Goal: Information Seeking & Learning: Learn about a topic

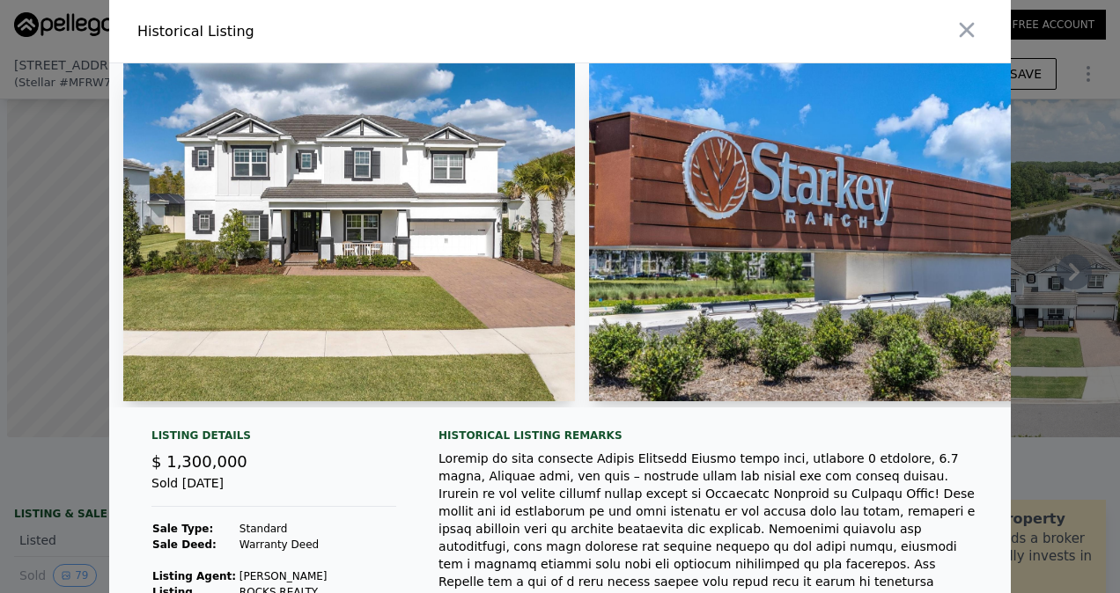
scroll to position [0, 29471]
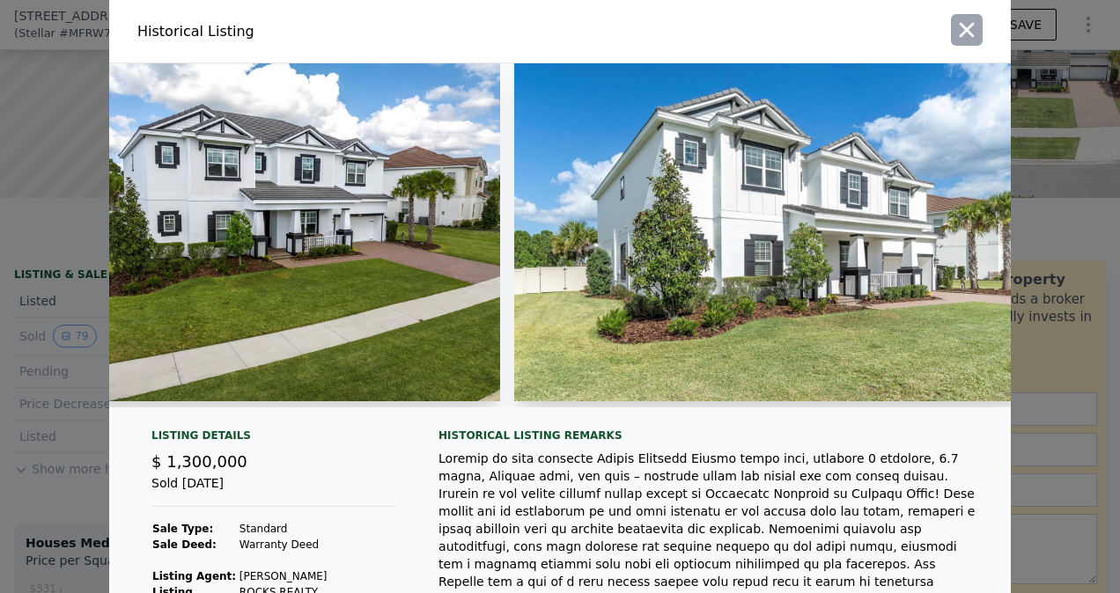
click at [967, 33] on icon "button" at bounding box center [966, 30] width 25 height 25
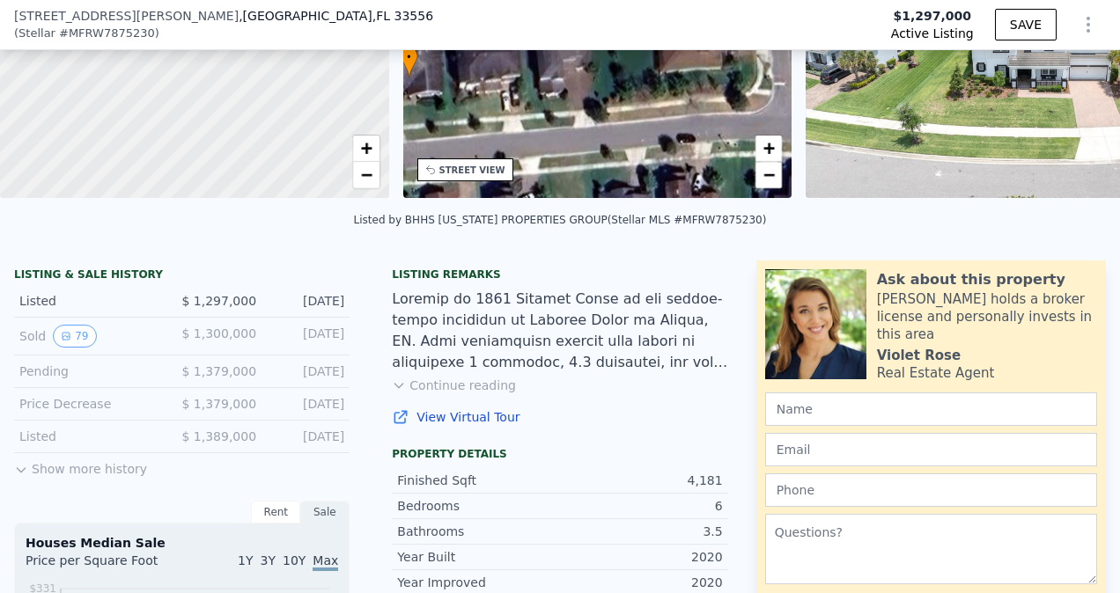
click at [89, 478] on button "Show more history" at bounding box center [80, 465] width 133 height 25
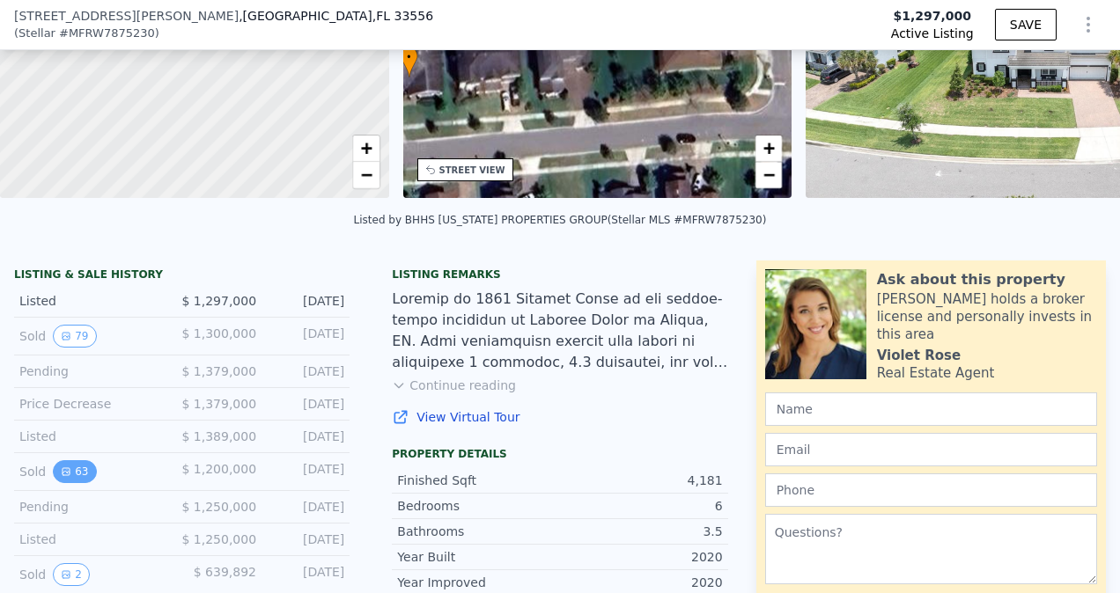
click at [78, 473] on button "63" at bounding box center [74, 471] width 43 height 23
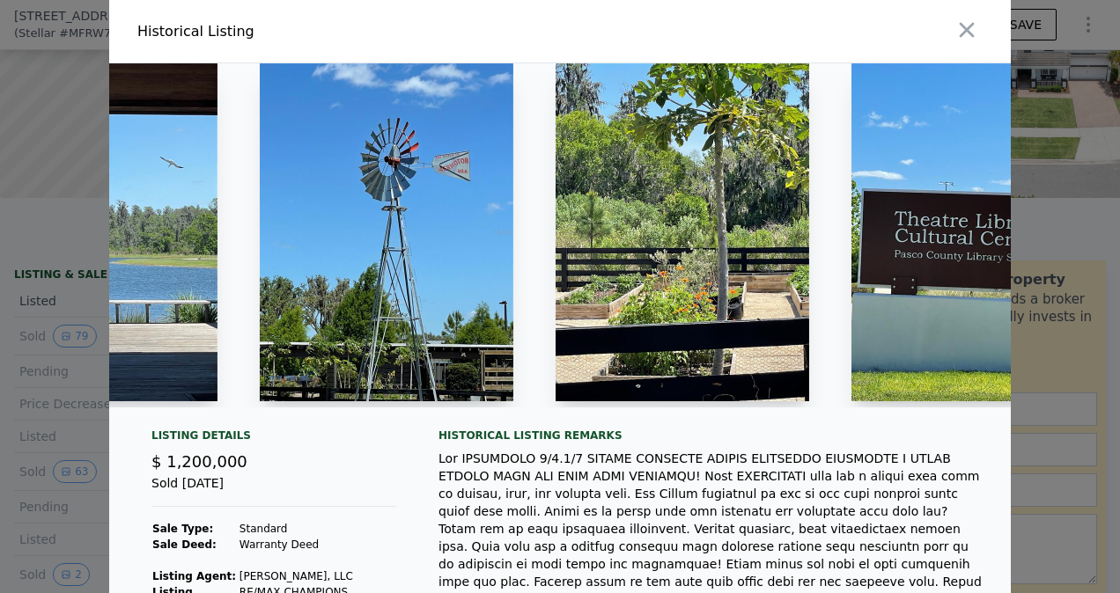
scroll to position [0, 27723]
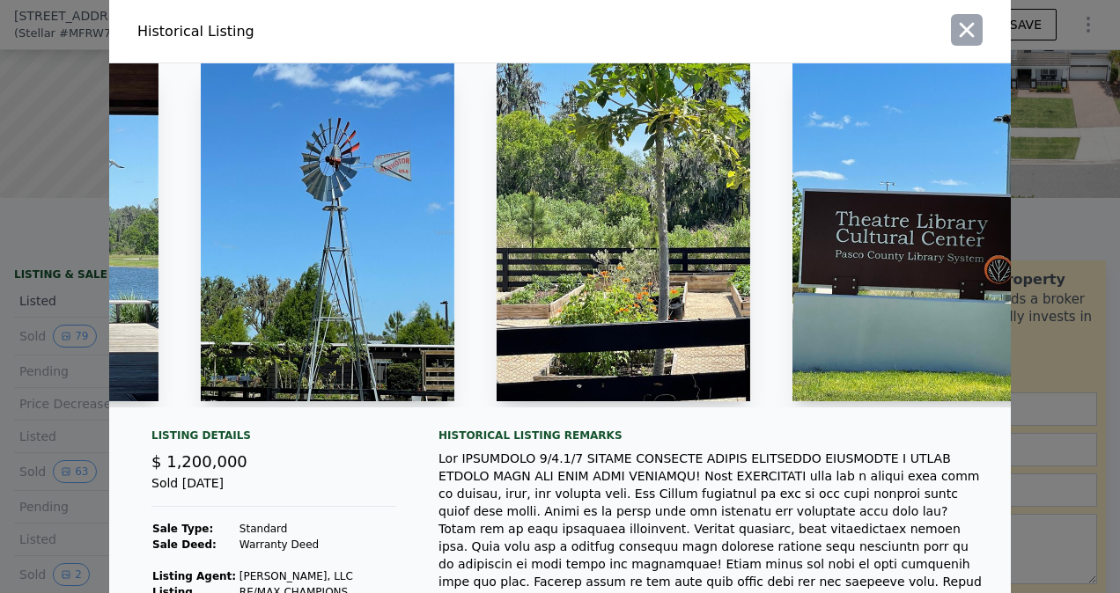
click at [960, 34] on icon "button" at bounding box center [967, 30] width 15 height 15
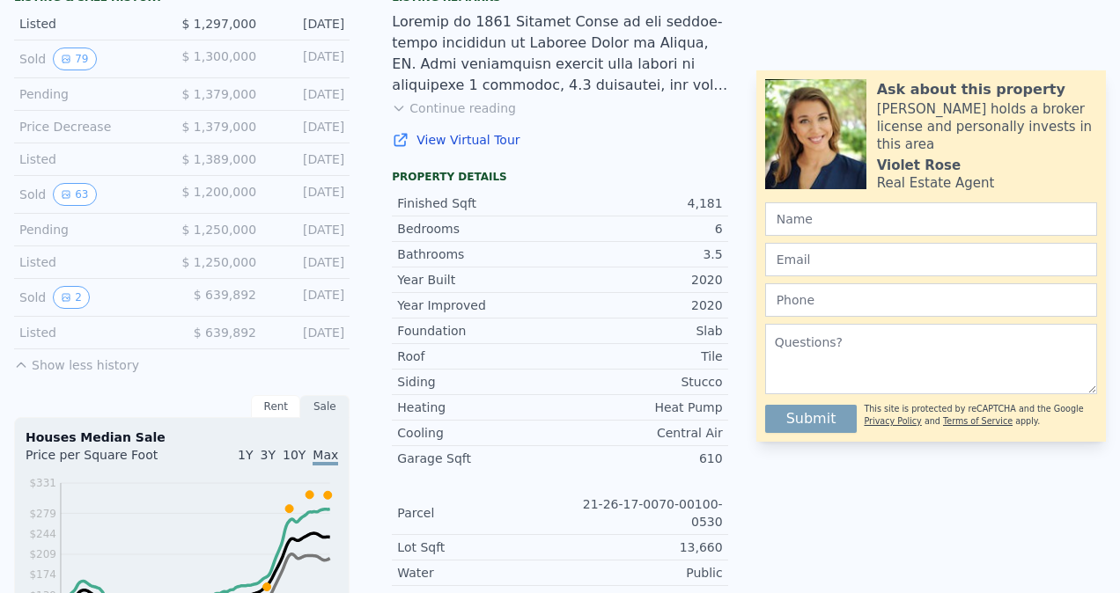
scroll to position [0, 0]
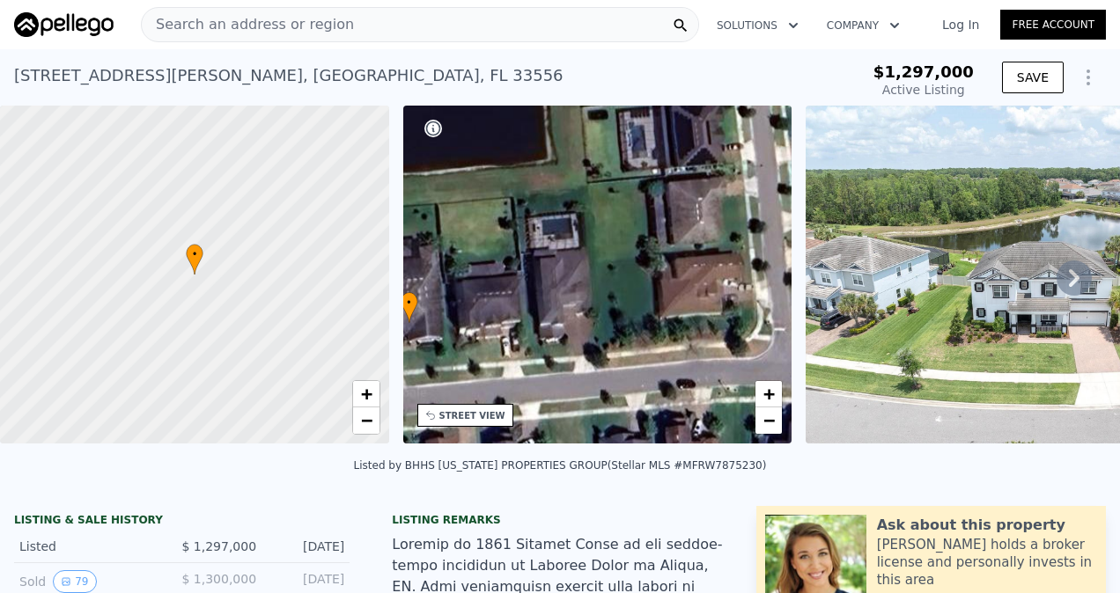
click at [323, 20] on span "Search an address or region" at bounding box center [248, 24] width 212 height 21
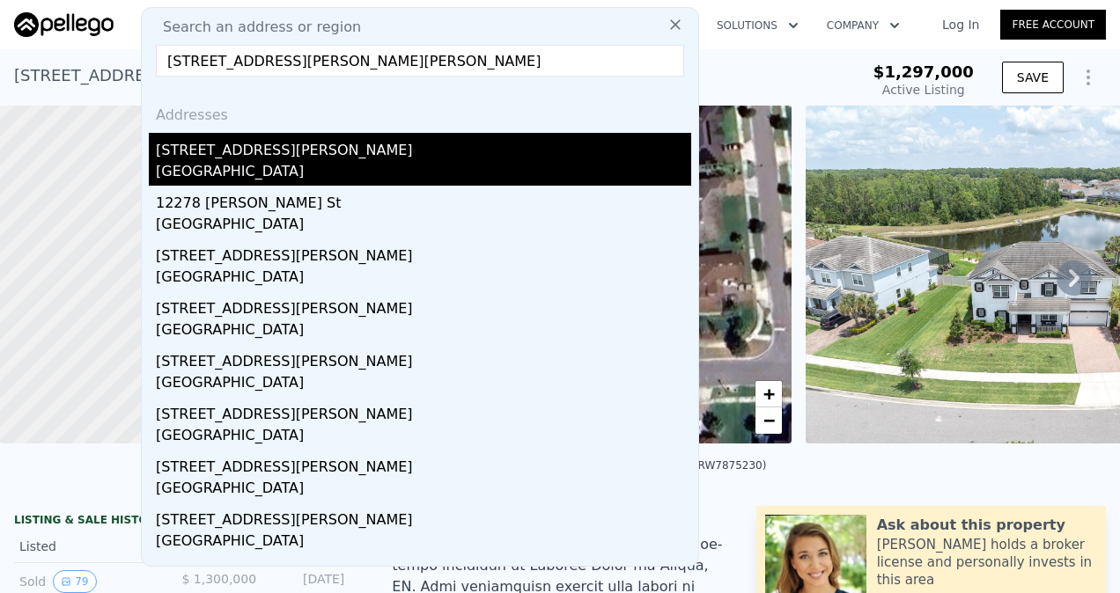
type input "[STREET_ADDRESS][PERSON_NAME][PERSON_NAME]"
click at [286, 151] on div "[STREET_ADDRESS][PERSON_NAME]" at bounding box center [423, 147] width 535 height 28
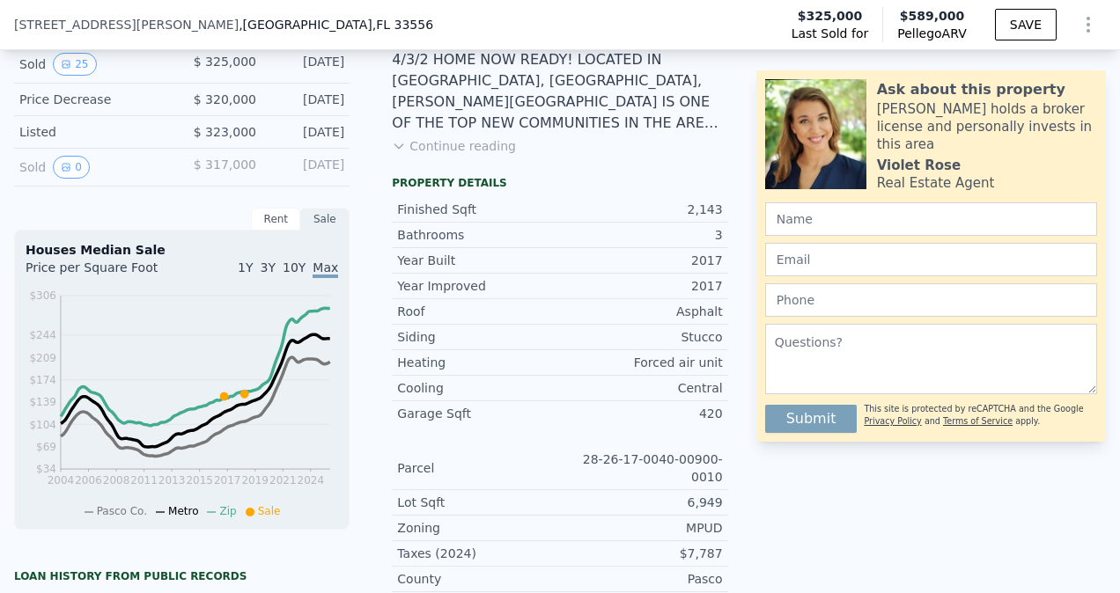
scroll to position [342, 0]
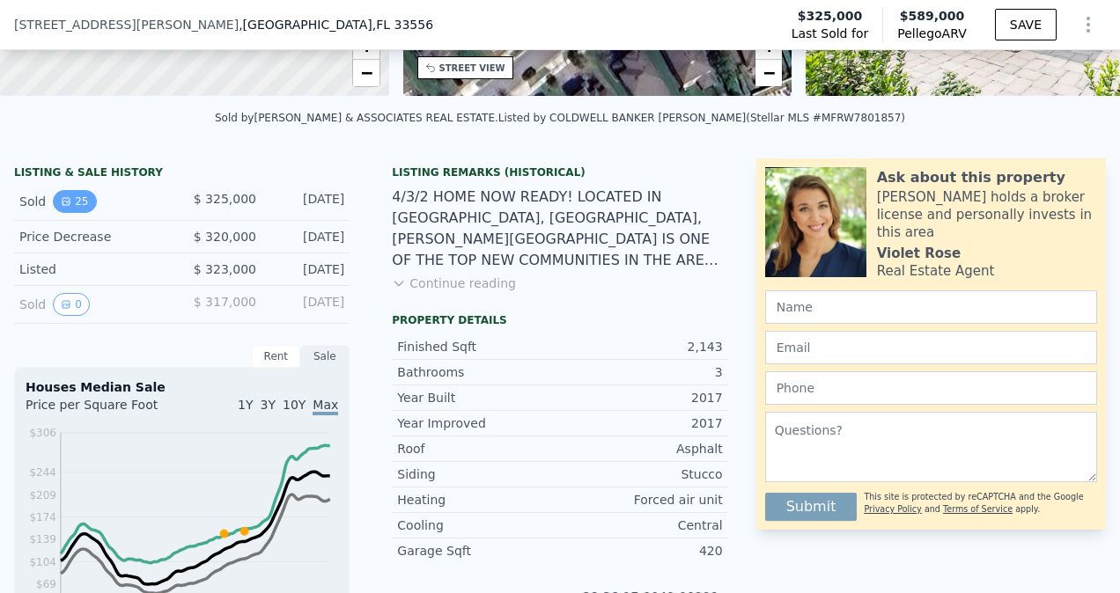
click at [79, 213] on button "25" at bounding box center [74, 201] width 43 height 23
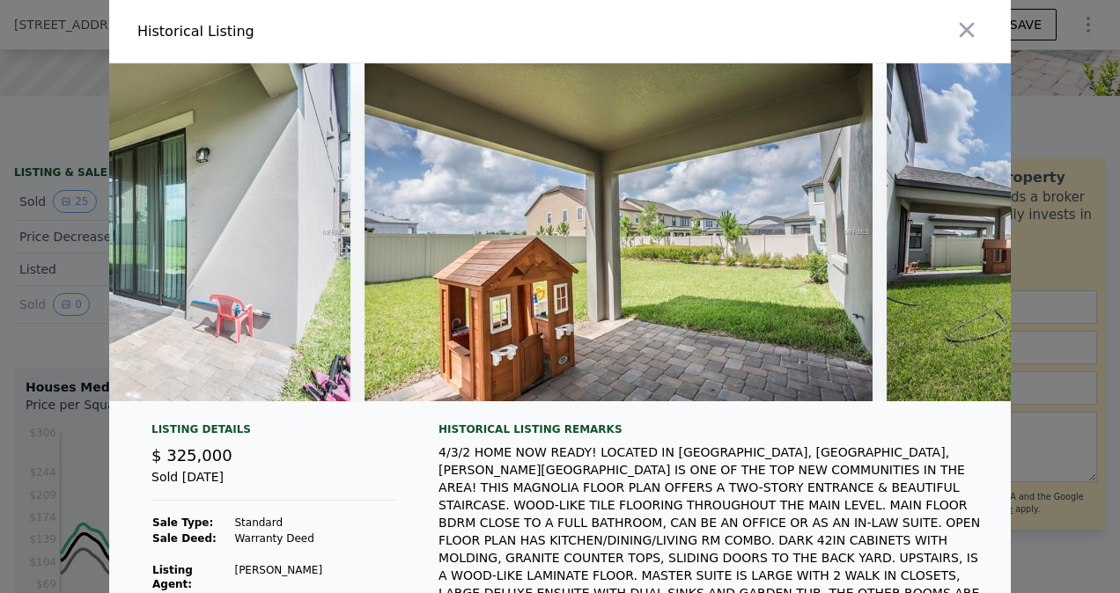
scroll to position [0, 10243]
